Goal: Entertainment & Leisure: Consume media (video, audio)

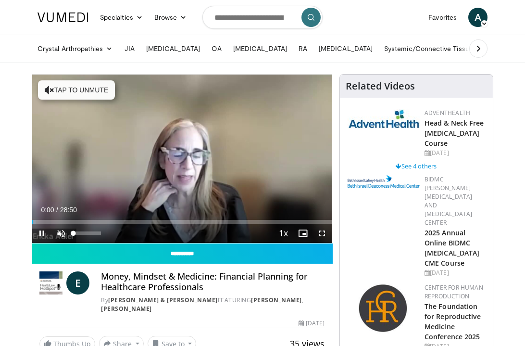
click at [61, 233] on span "Video Player" at bounding box center [60, 233] width 19 height 19
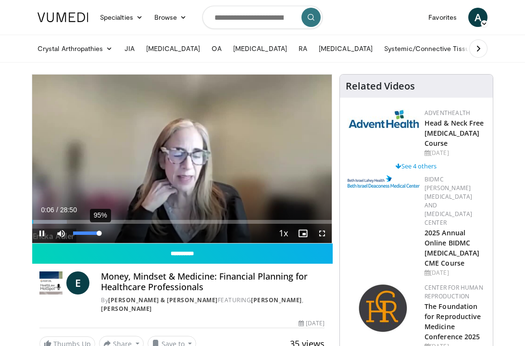
click at [99, 234] on div "Volume Level" at bounding box center [86, 232] width 26 height 3
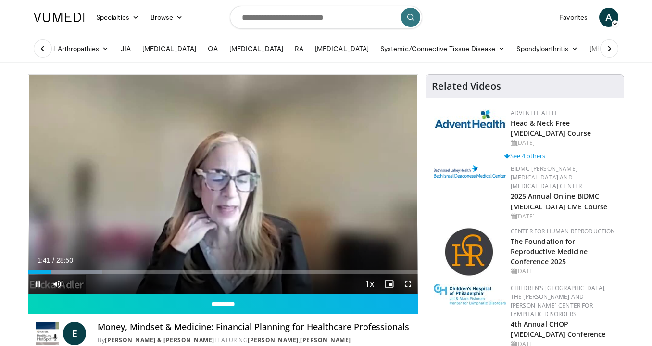
click at [39, 284] on span "Video Player" at bounding box center [37, 283] width 19 height 19
click at [38, 284] on span "Video Player" at bounding box center [37, 283] width 19 height 19
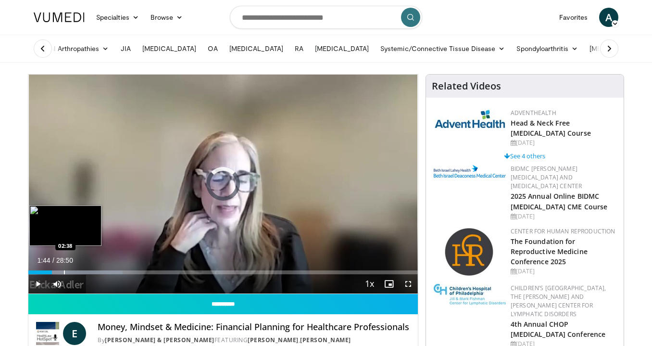
click at [64, 271] on div "Progress Bar" at bounding box center [64, 272] width 1 height 4
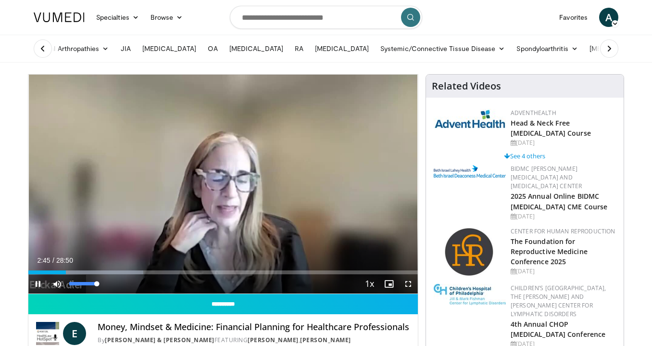
click at [101, 286] on video-js "**********" at bounding box center [223, 184] width 390 height 219
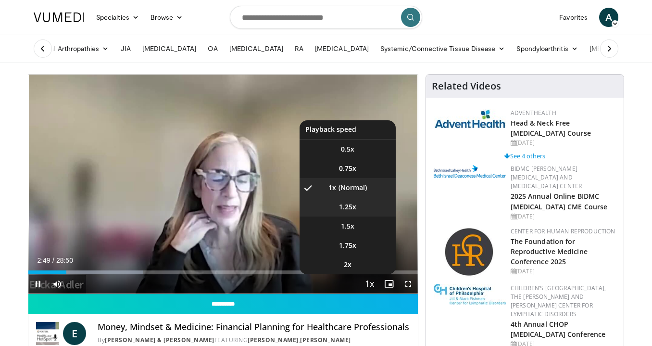
click at [360, 209] on li "1.25x" at bounding box center [348, 206] width 96 height 19
click at [369, 227] on li "1.5x" at bounding box center [348, 225] width 96 height 19
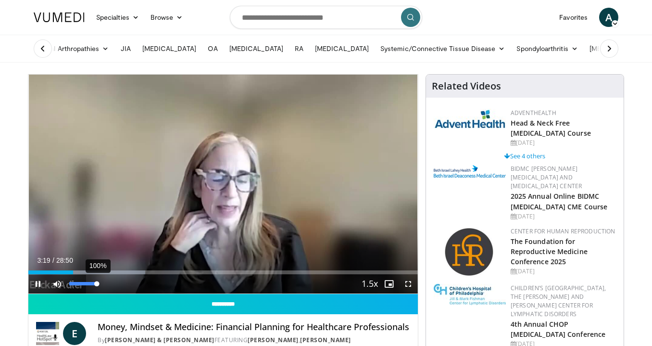
click at [97, 285] on div "Volume Level" at bounding box center [82, 283] width 27 height 3
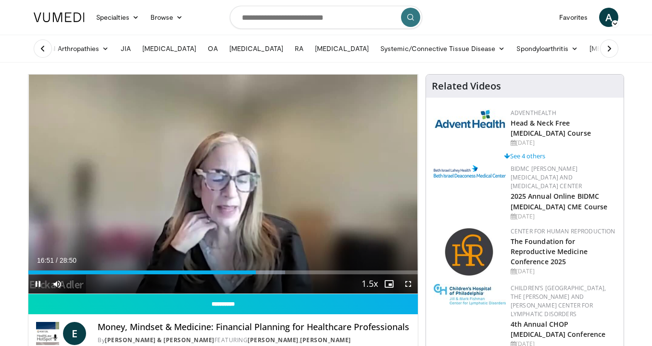
click at [39, 283] on span "Video Player" at bounding box center [37, 283] width 19 height 19
click at [38, 285] on span "Video Player" at bounding box center [37, 283] width 19 height 19
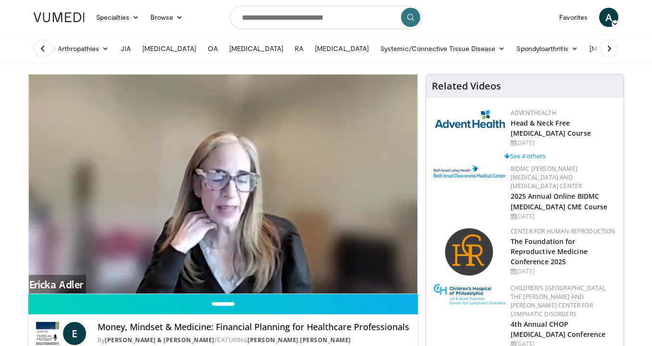
click at [39, 283] on video-js "**********" at bounding box center [223, 184] width 390 height 219
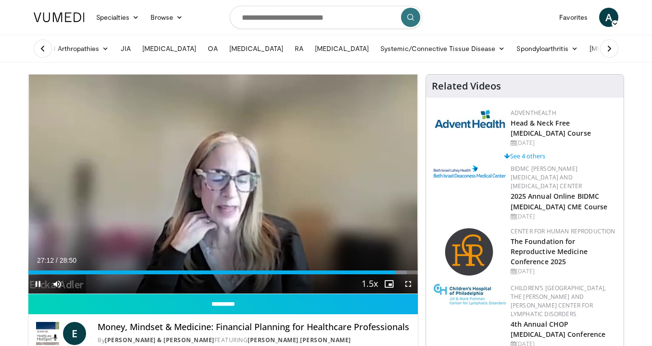
click at [38, 285] on span "Video Player" at bounding box center [37, 283] width 19 height 19
click at [127, 15] on link "Specialties" at bounding box center [117, 17] width 54 height 19
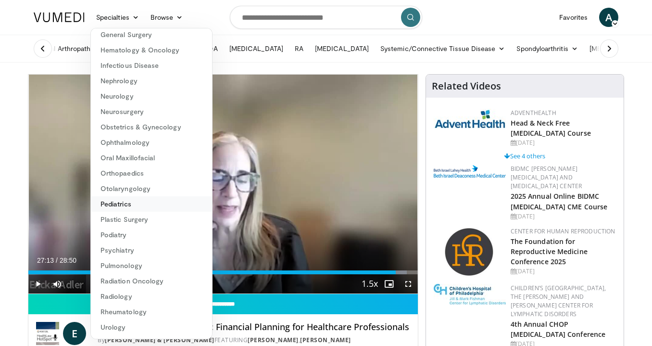
scroll to position [128, 0]
click at [130, 311] on link "Rheumatology" at bounding box center [151, 311] width 121 height 15
